Goal: Task Accomplishment & Management: Manage account settings

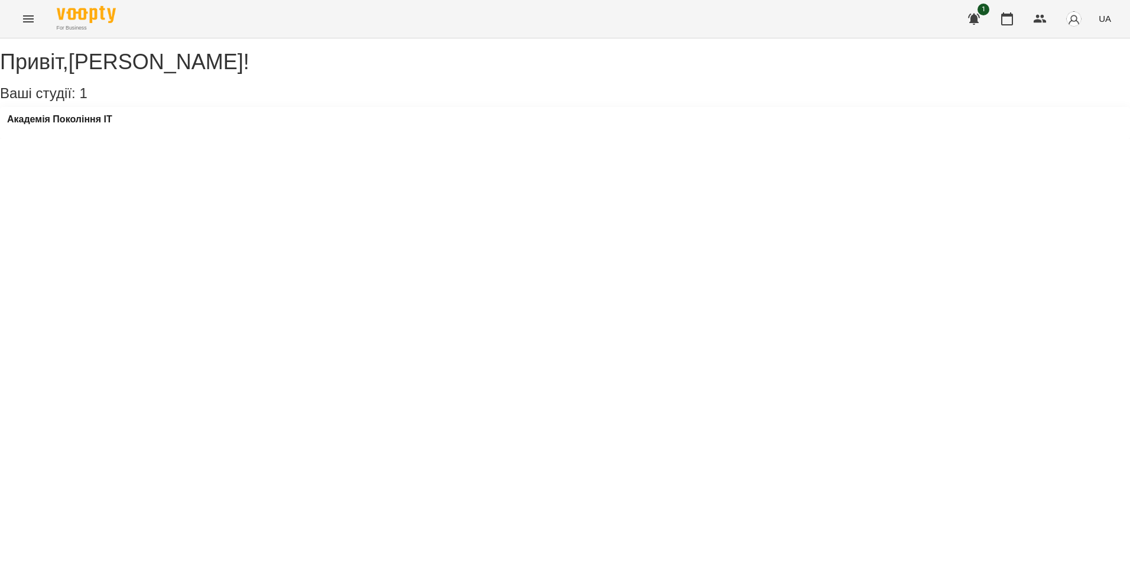
click at [85, 132] on div "Академія Покоління ІТ" at bounding box center [59, 123] width 105 height 18
click at [83, 125] on h3 "Академія Покоління ІТ" at bounding box center [59, 119] width 105 height 11
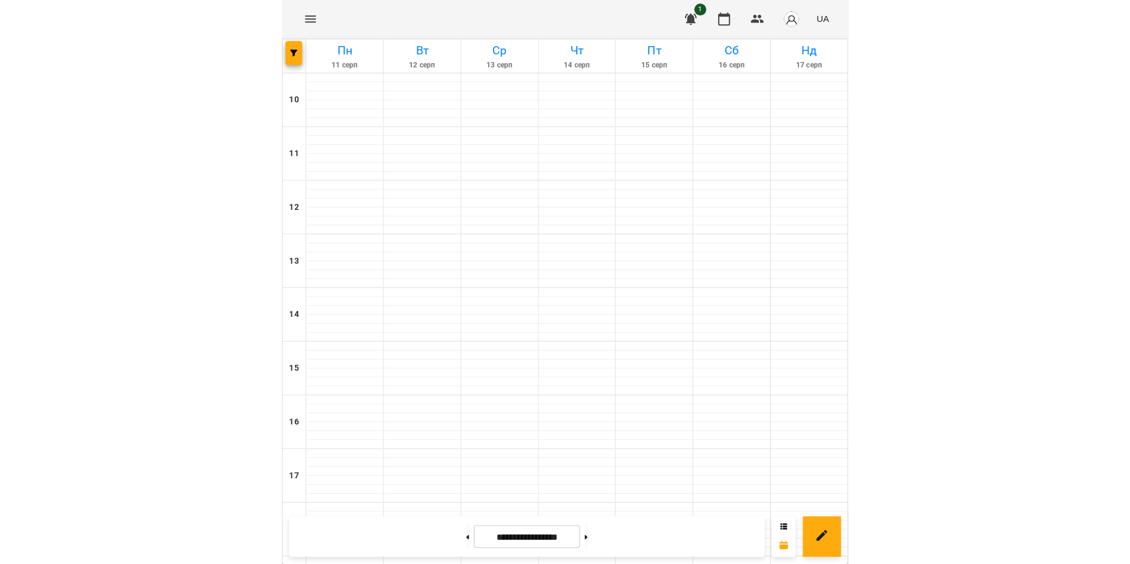
scroll to position [258, 0]
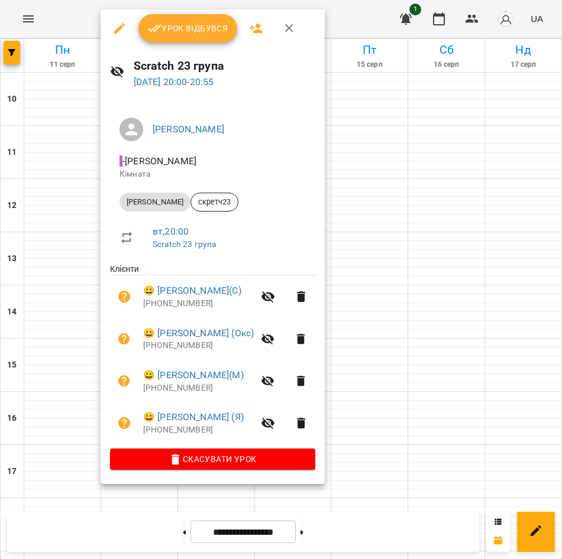
click at [211, 28] on span "Урок відбувся" at bounding box center [188, 28] width 80 height 14
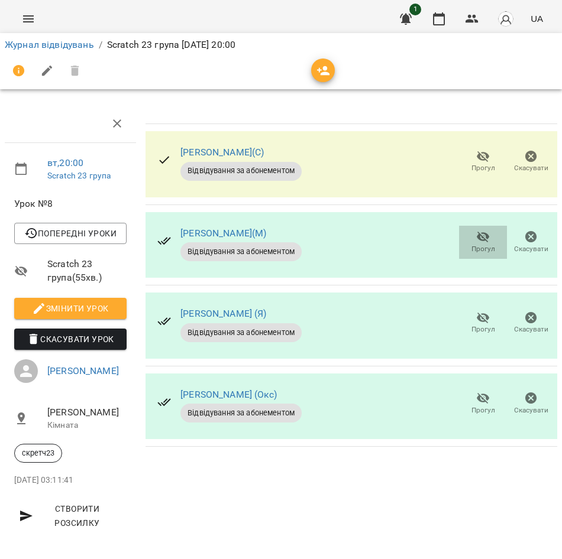
click at [476, 231] on icon "button" at bounding box center [483, 237] width 14 height 14
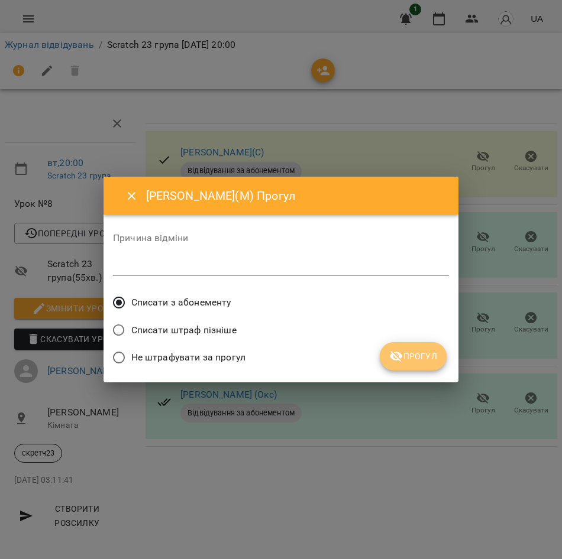
click at [410, 358] on span "Прогул" at bounding box center [413, 356] width 48 height 14
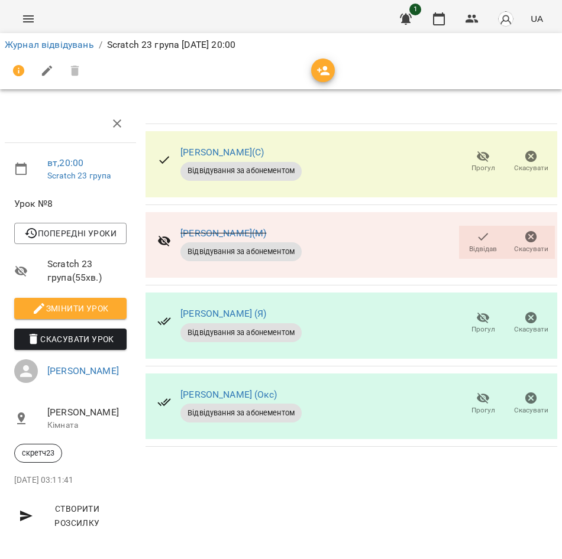
click at [476, 402] on icon "button" at bounding box center [482, 398] width 13 height 11
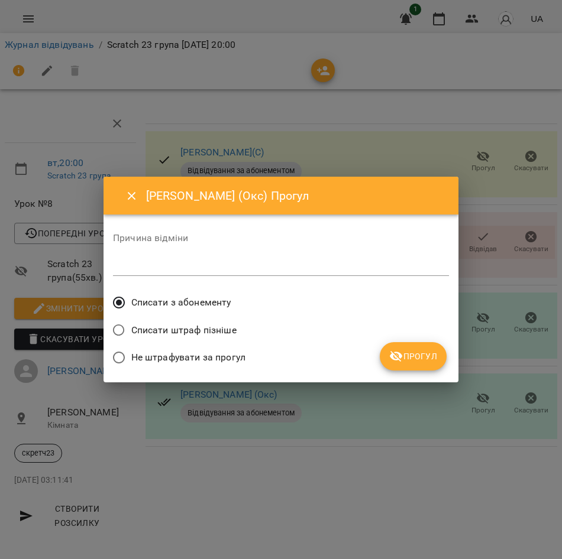
click at [421, 354] on span "Прогул" at bounding box center [413, 356] width 48 height 14
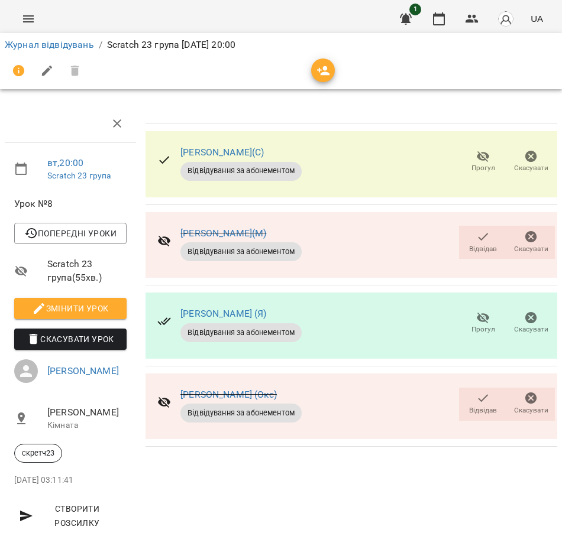
click at [476, 157] on icon "button" at bounding box center [482, 156] width 13 height 11
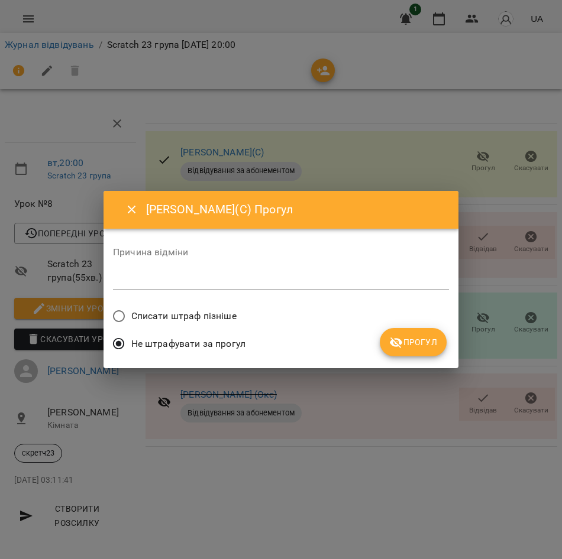
click at [220, 320] on span "Списати штраф пізніше" at bounding box center [183, 316] width 105 height 14
click at [433, 344] on span "Прогул" at bounding box center [413, 342] width 48 height 14
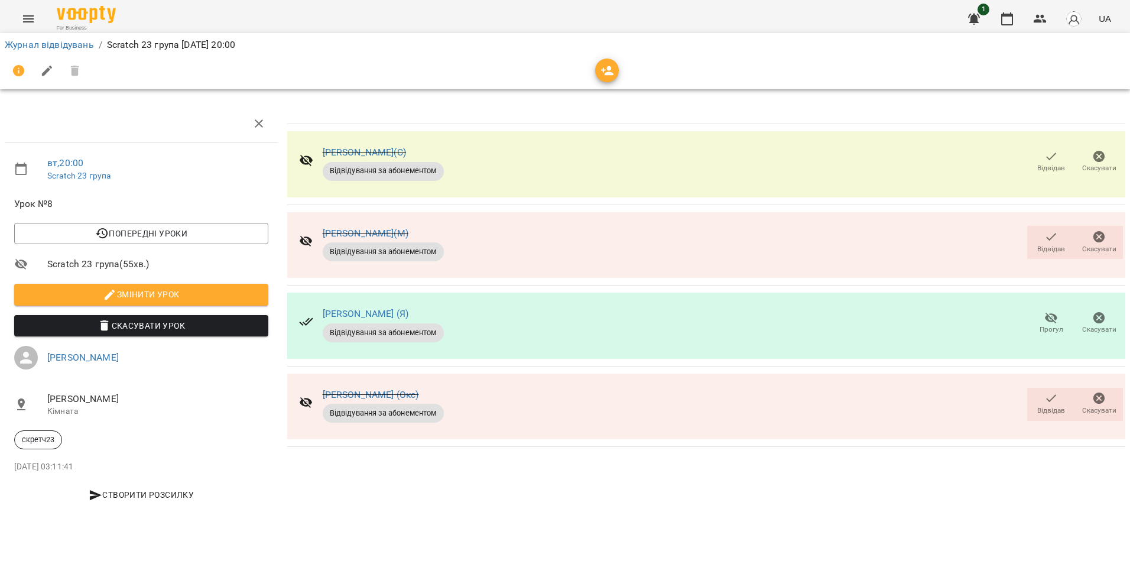
click at [1050, 160] on icon "button" at bounding box center [1051, 157] width 14 height 14
